Goal: Information Seeking & Learning: Learn about a topic

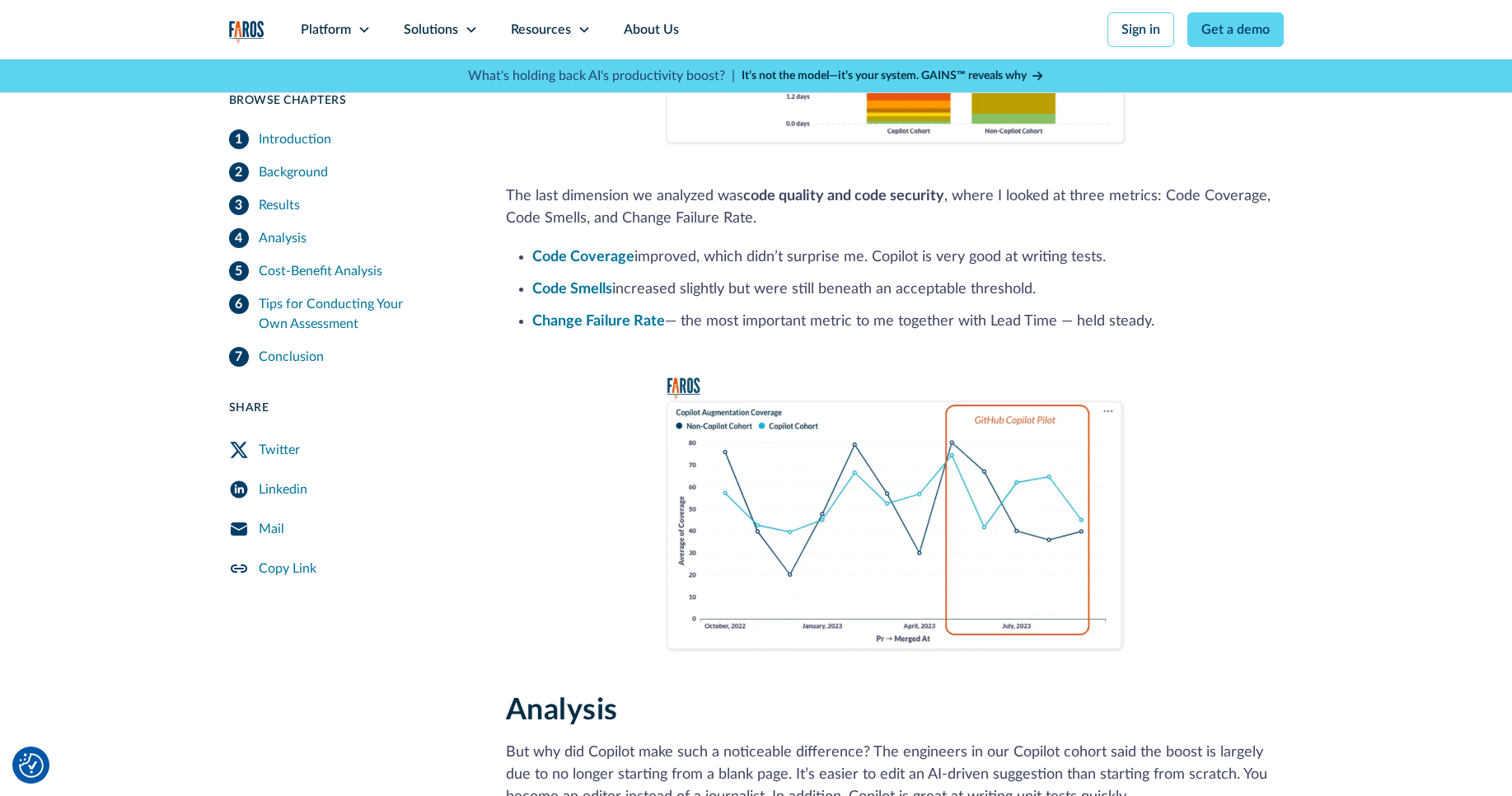
scroll to position [3459, 0]
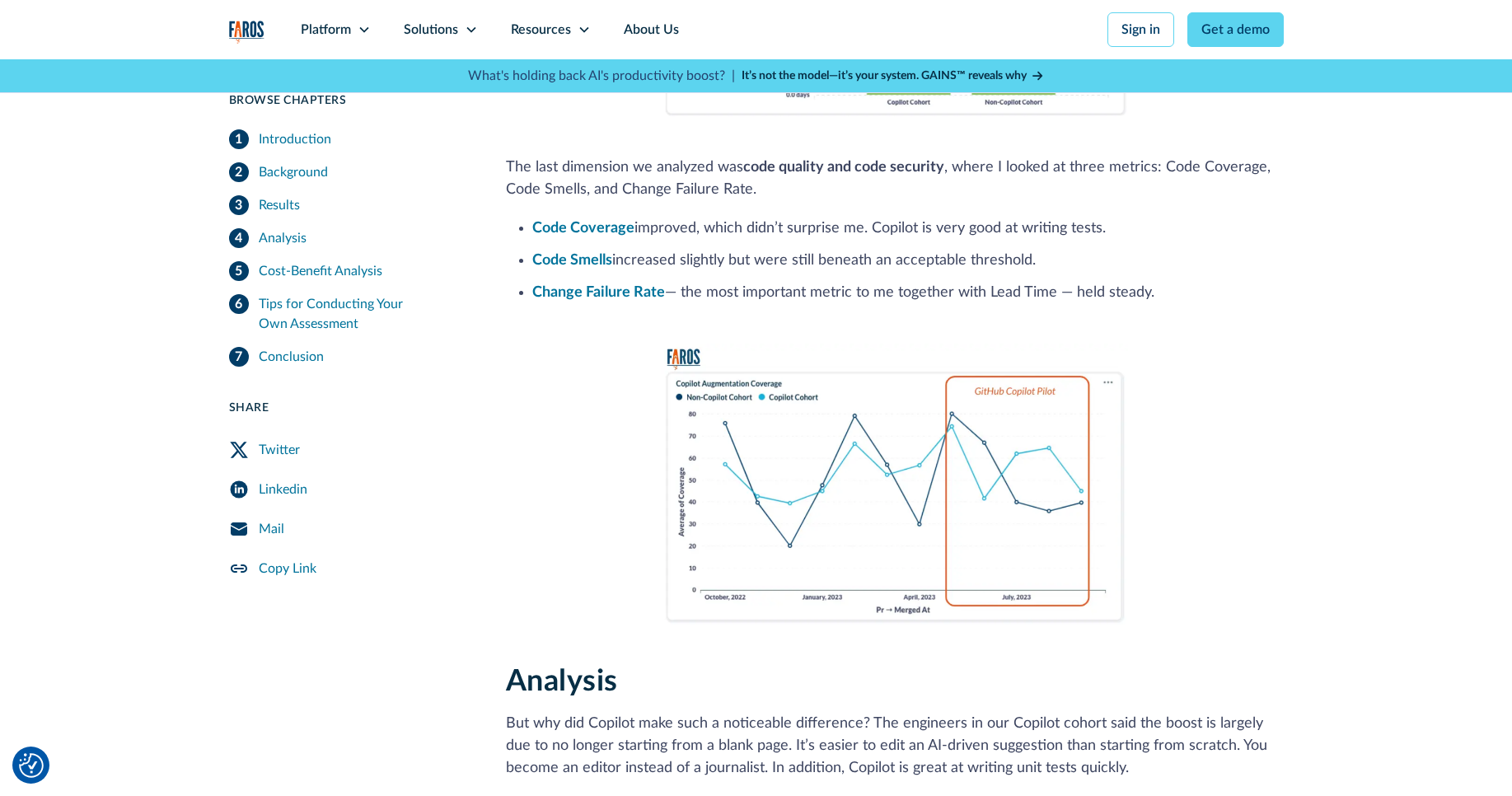
drag, startPoint x: 1117, startPoint y: 226, endPoint x: 549, endPoint y: 273, distance: 569.9
click at [549, 273] on ul "Code Coverage improved, which didn’t surprise me. Copilot is very good at writi…" at bounding box center [895, 259] width 777 height 90
click at [1093, 259] on li "Code Smells increased slightly but were still beneath an acceptable threshold." at bounding box center [908, 260] width 752 height 22
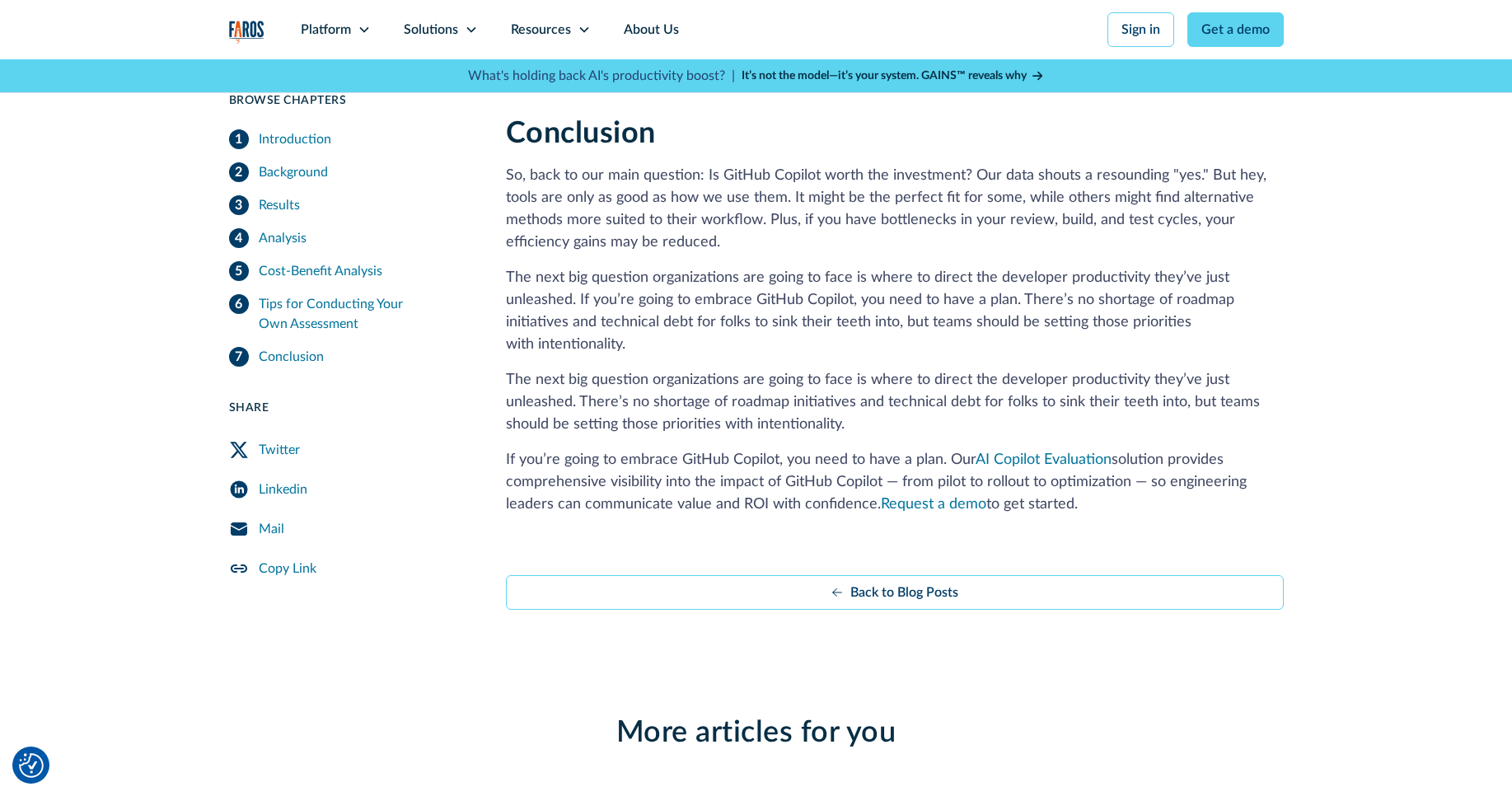
scroll to position [5139, 0]
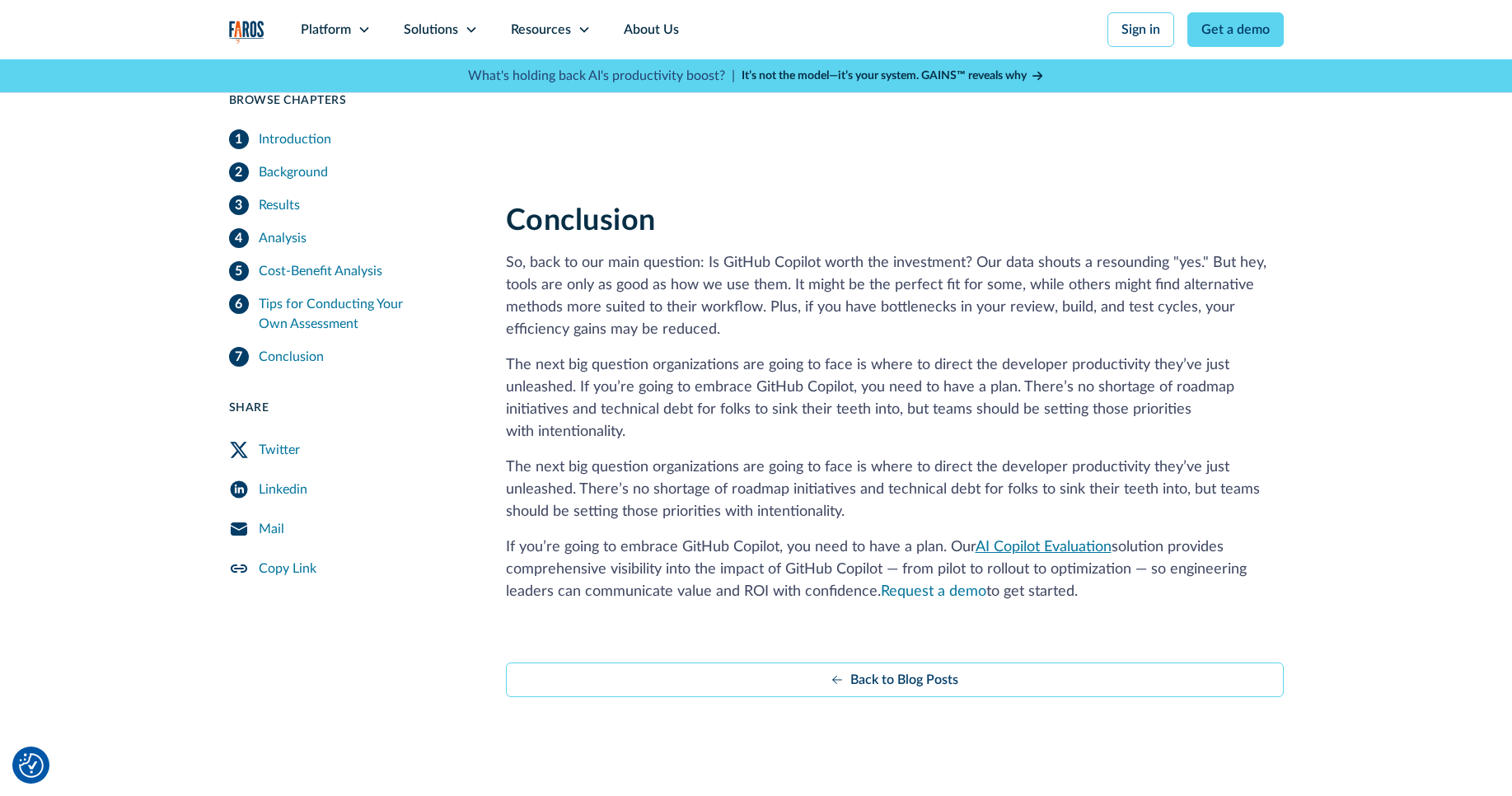
click at [1048, 544] on link "AI Copilot Evaluation" at bounding box center [1044, 546] width 136 height 15
